Goal: Transaction & Acquisition: Obtain resource

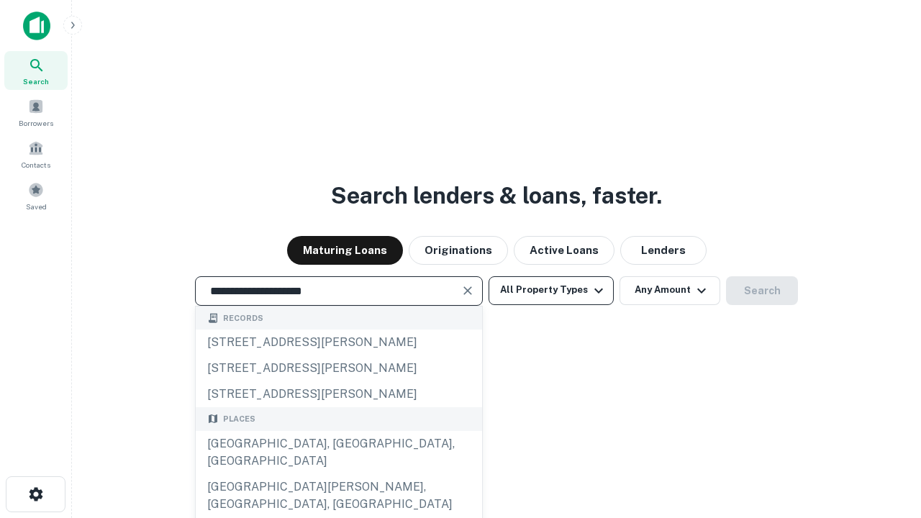
click at [338, 474] on div "Santa Monica, CA, USA" at bounding box center [339, 452] width 286 height 43
click at [551, 290] on button "All Property Types" at bounding box center [551, 290] width 125 height 29
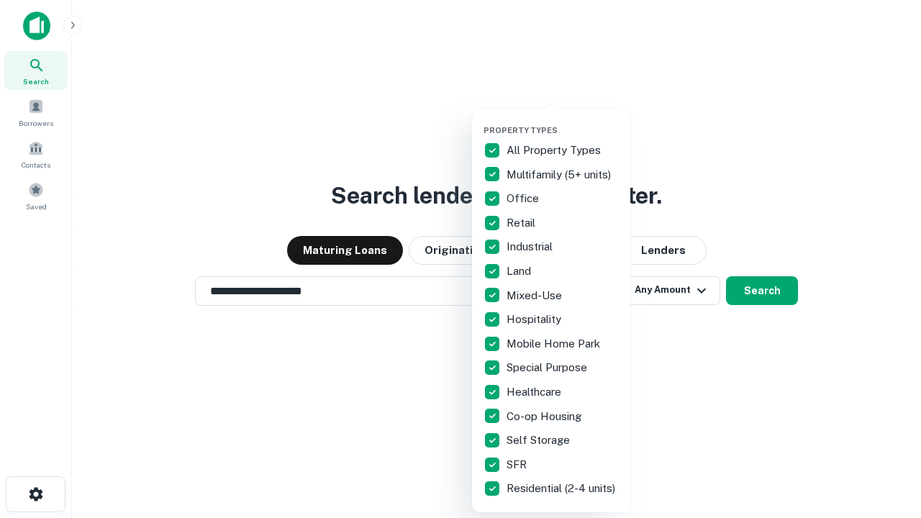
type input "**********"
click at [563, 121] on button "button" at bounding box center [563, 121] width 158 height 1
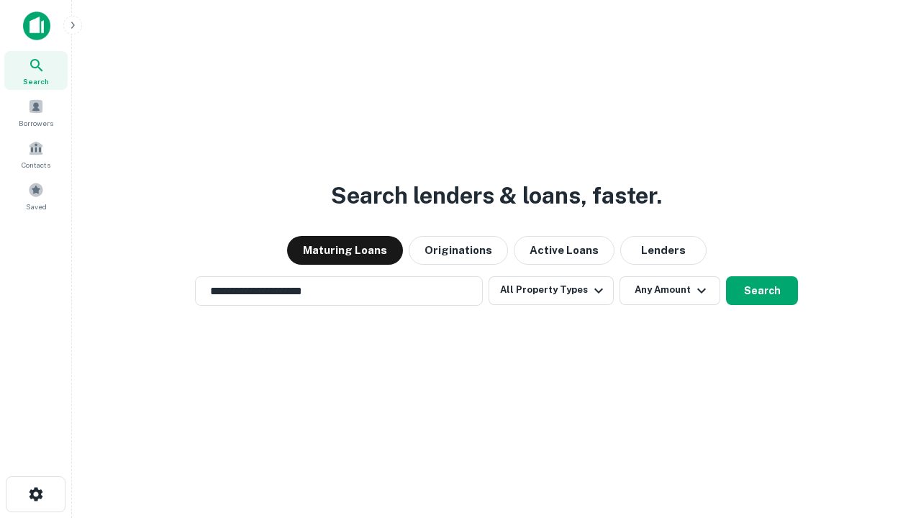
scroll to position [22, 0]
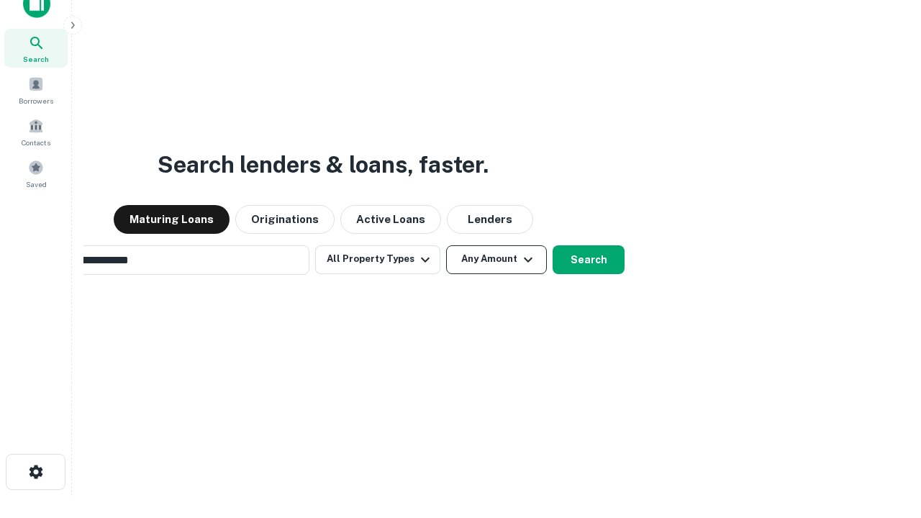
click at [446, 245] on button "Any Amount" at bounding box center [496, 259] width 101 height 29
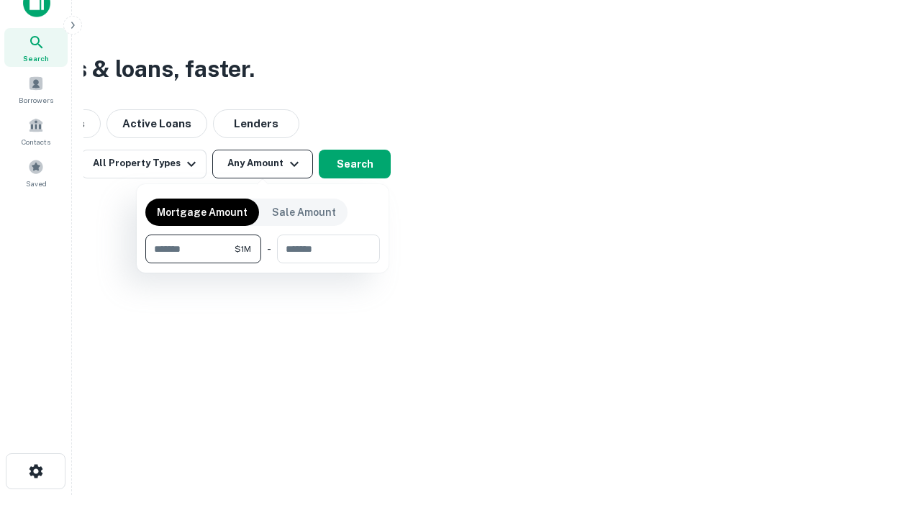
type input "*******"
click at [263, 263] on button "button" at bounding box center [262, 263] width 235 height 1
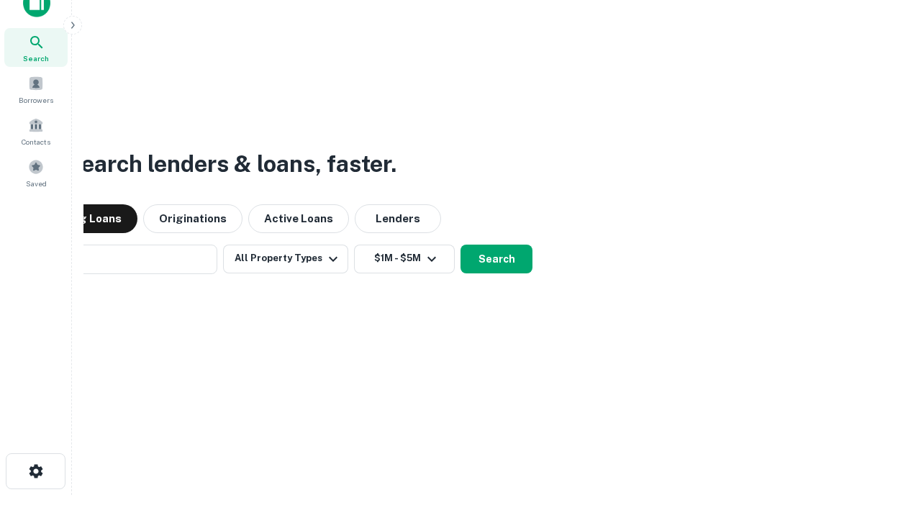
scroll to position [22, 0]
click at [461, 245] on button "Search" at bounding box center [497, 259] width 72 height 29
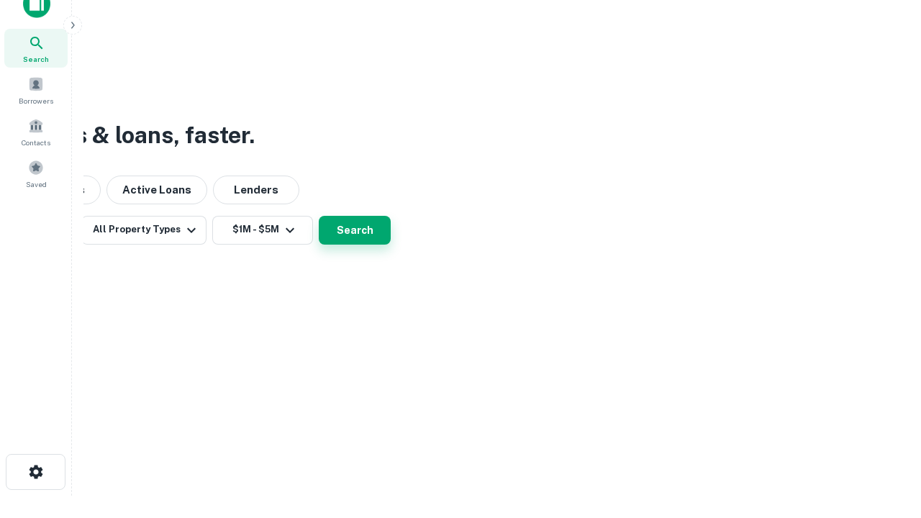
scroll to position [23, 0]
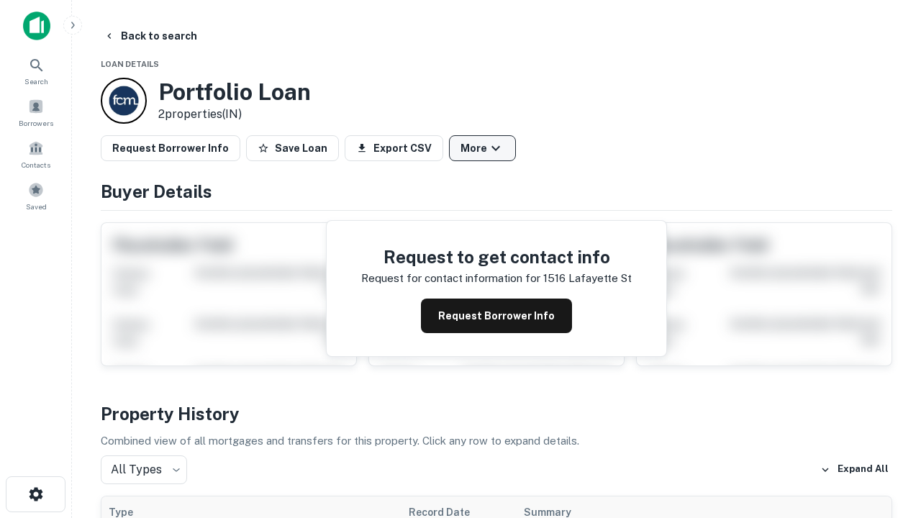
click at [482, 148] on button "More" at bounding box center [482, 148] width 67 height 26
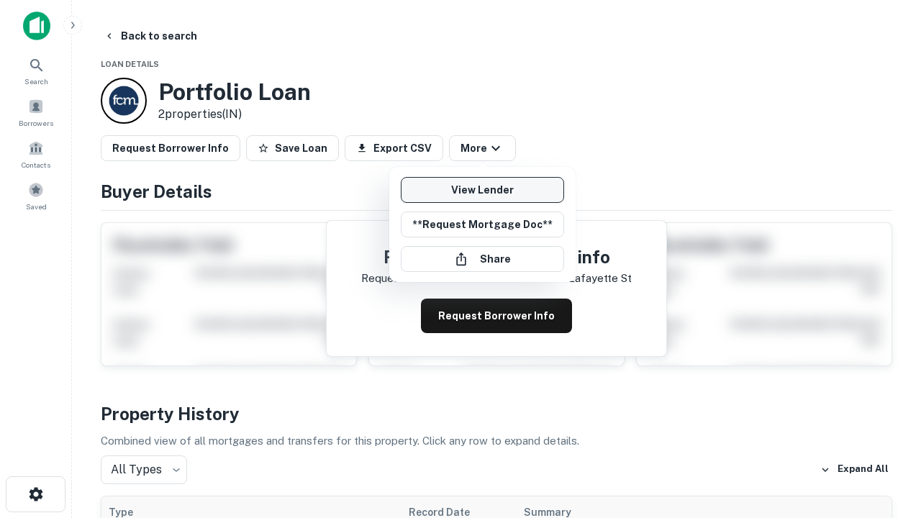
click at [482, 190] on link "View Lender" at bounding box center [482, 190] width 163 height 26
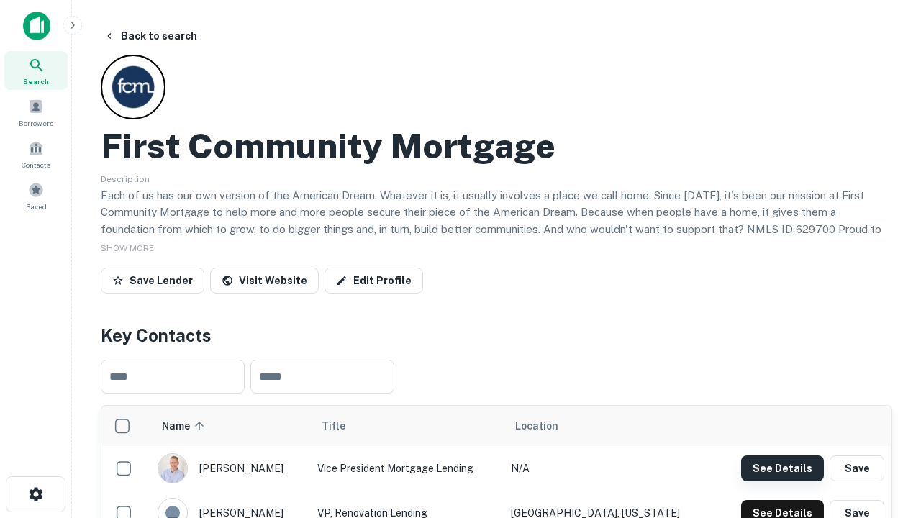
click at [782, 468] on button "See Details" at bounding box center [782, 469] width 83 height 26
click at [35, 494] on icon "button" at bounding box center [35, 494] width 17 height 17
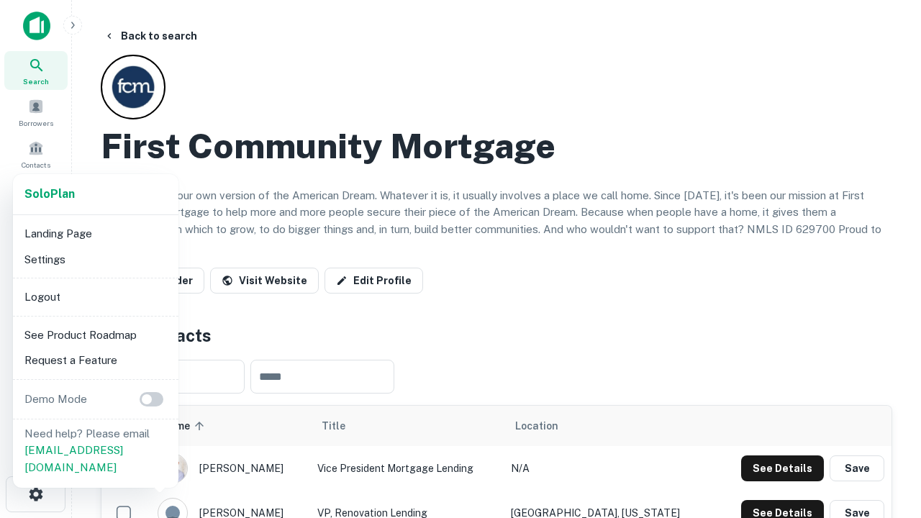
click at [95, 297] on li "Logout" at bounding box center [96, 297] width 154 height 26
